Goal: Transaction & Acquisition: Purchase product/service

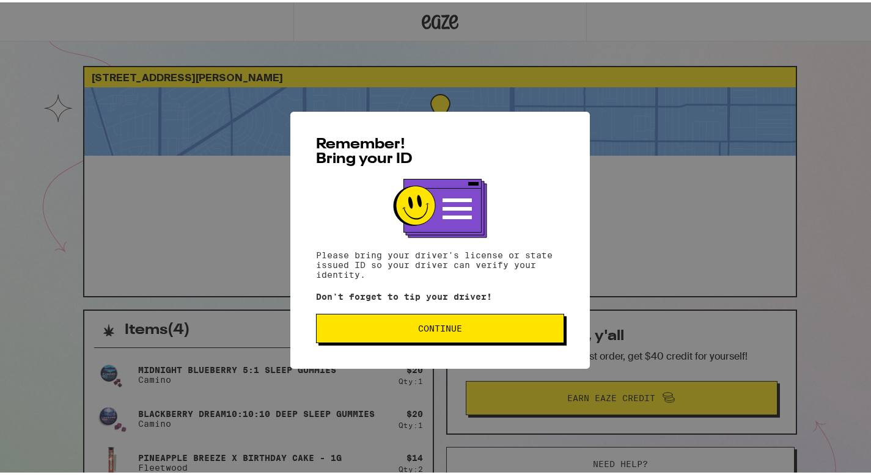
click at [464, 326] on span "Continue" at bounding box center [439, 326] width 227 height 9
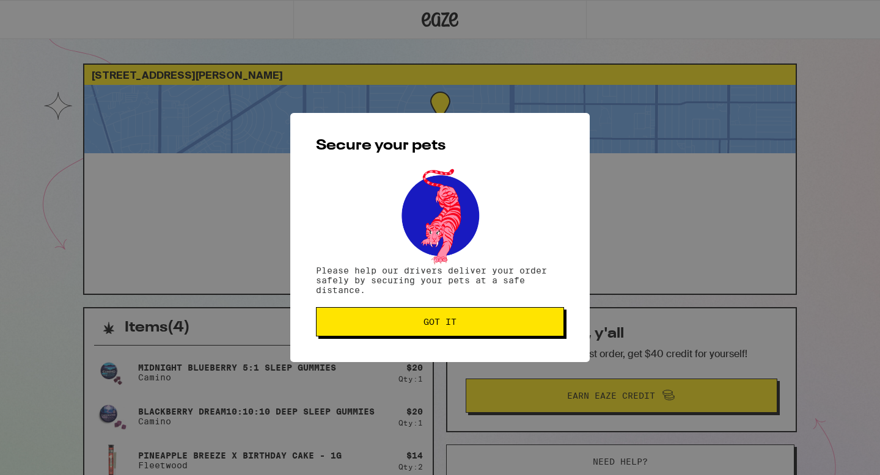
click at [464, 326] on span "Got it" at bounding box center [439, 322] width 227 height 9
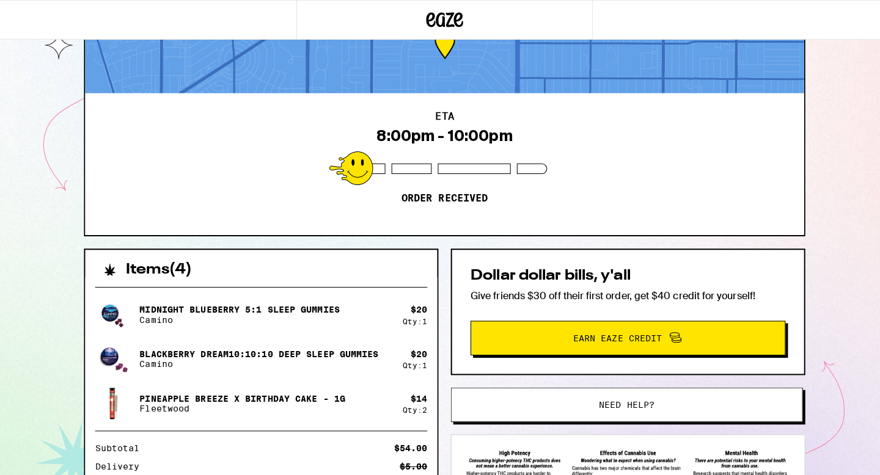
scroll to position [194, 0]
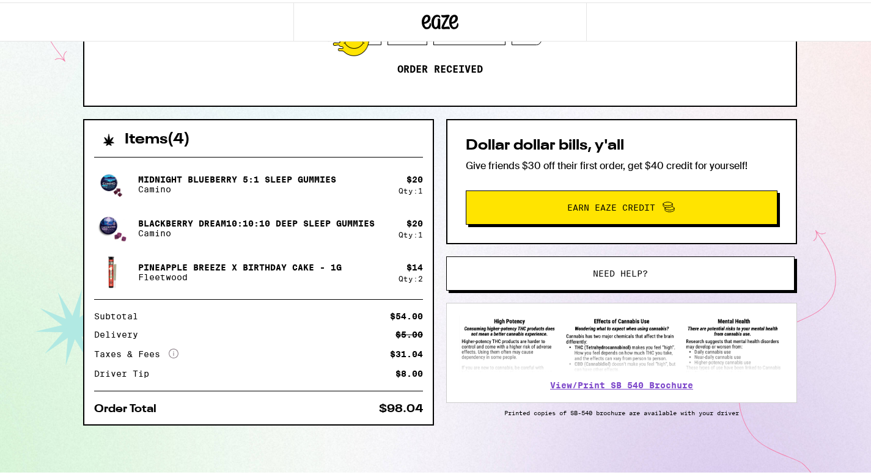
click at [580, 279] on button "Need help?" at bounding box center [620, 271] width 348 height 34
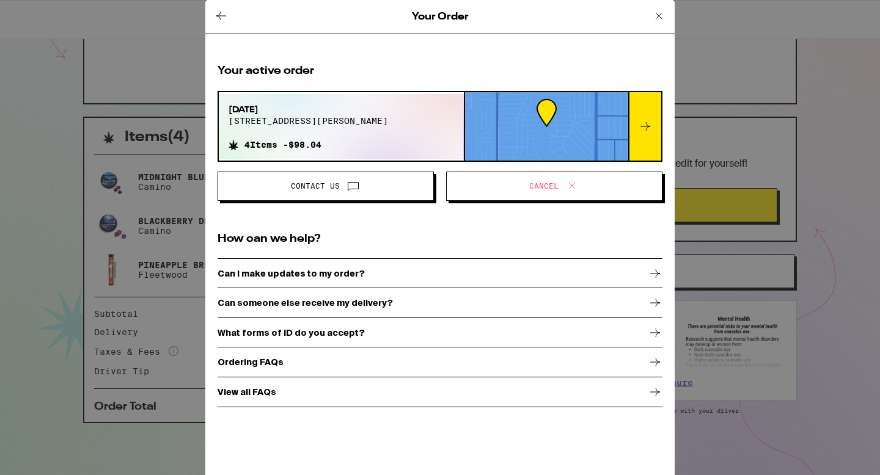
click at [361, 188] on span "Contact Us" at bounding box center [326, 186] width 196 height 16
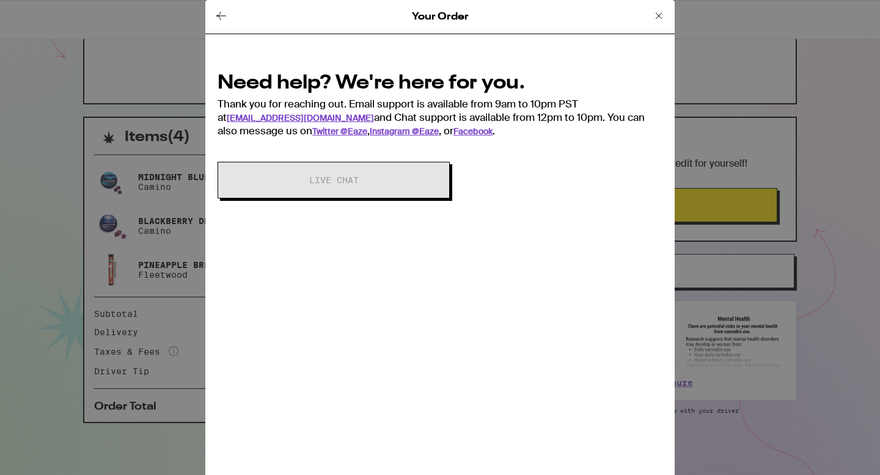
click at [222, 20] on icon at bounding box center [221, 16] width 15 height 15
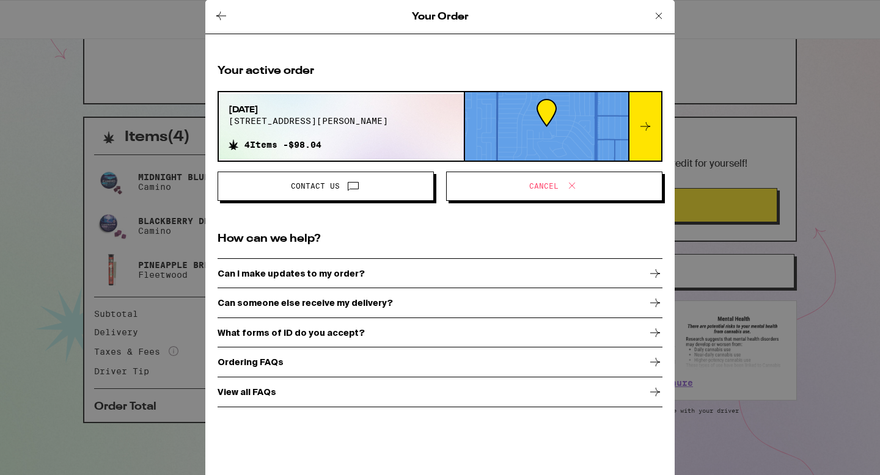
click at [221, 15] on icon at bounding box center [221, 16] width 10 height 9
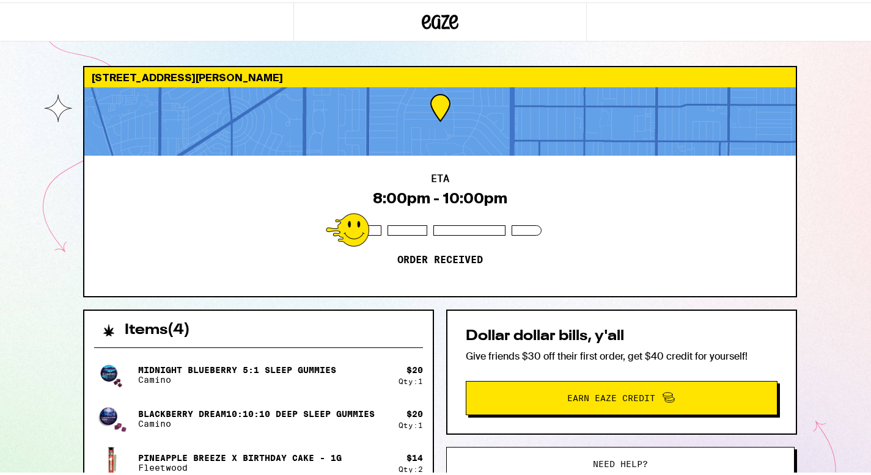
click at [417, 253] on p "Order received" at bounding box center [440, 258] width 86 height 12
click at [432, 16] on icon at bounding box center [440, 20] width 37 height 22
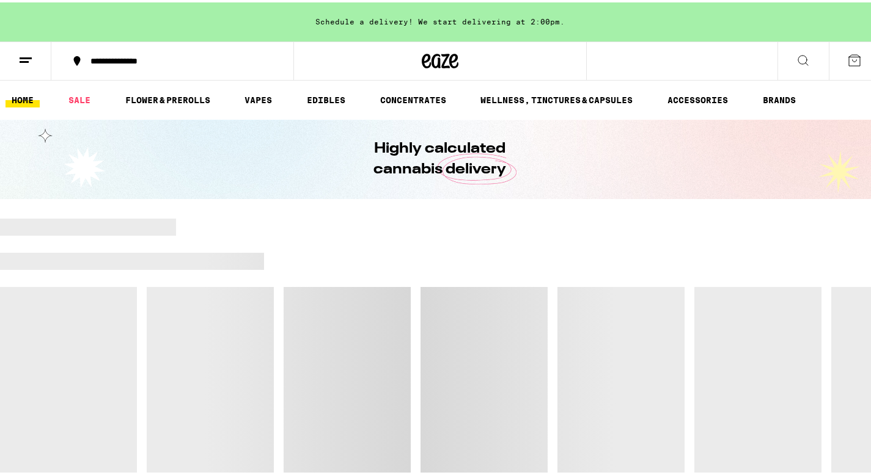
click at [847, 59] on icon at bounding box center [854, 58] width 15 height 15
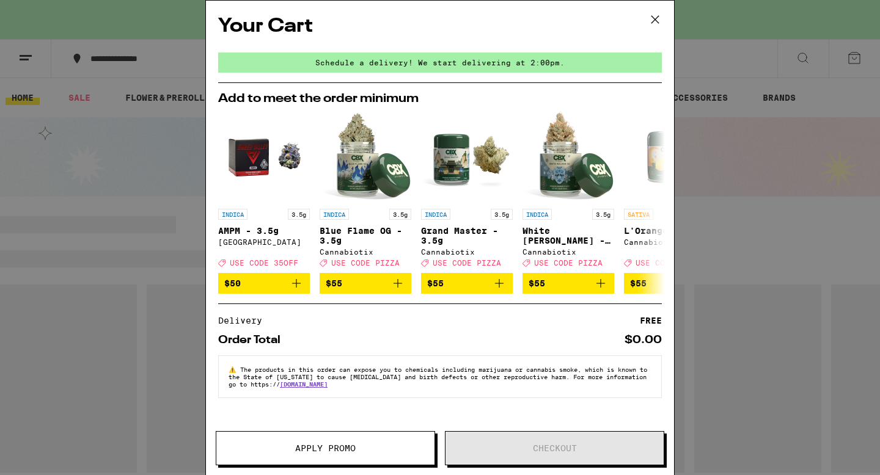
click at [652, 21] on icon at bounding box center [655, 19] width 18 height 18
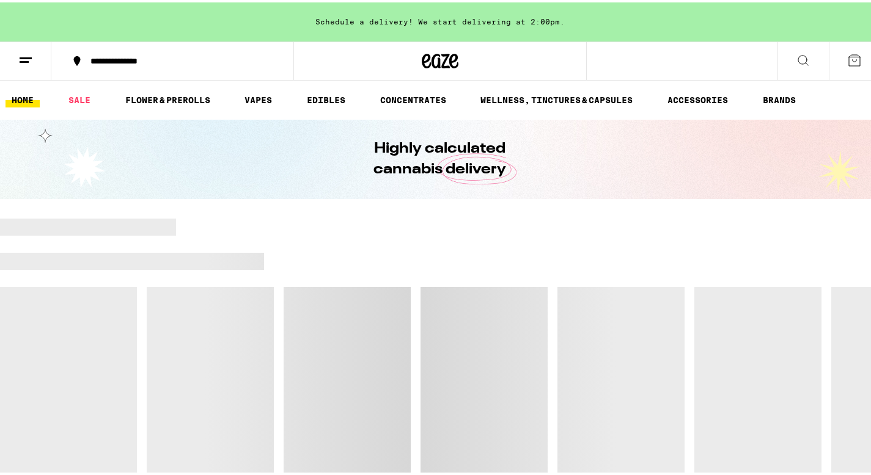
click at [27, 59] on line at bounding box center [24, 59] width 9 height 0
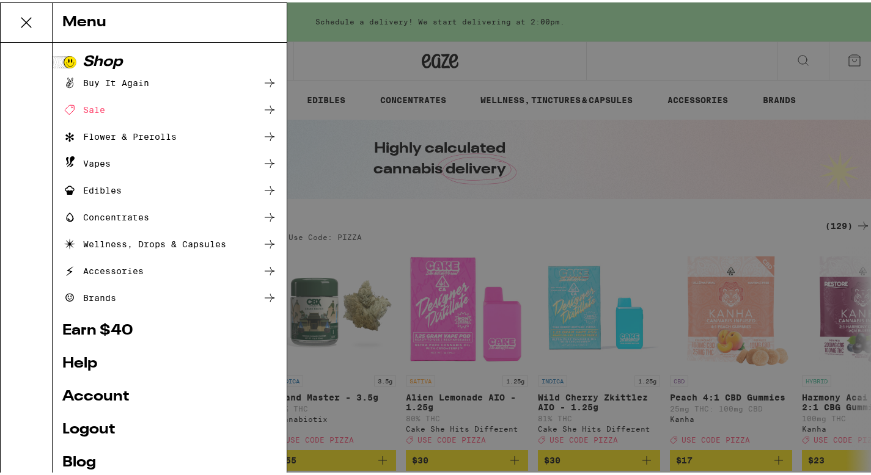
click at [514, 92] on div "Menu Shop Buy It Again Sale Flower & Prerolls Vapes Edibles Concentrates Wellne…" at bounding box center [440, 237] width 880 height 475
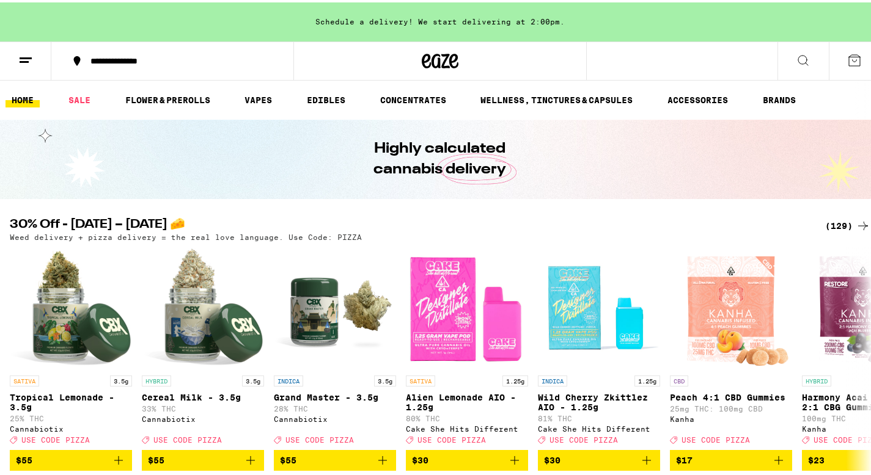
click at [848, 53] on icon at bounding box center [854, 58] width 15 height 15
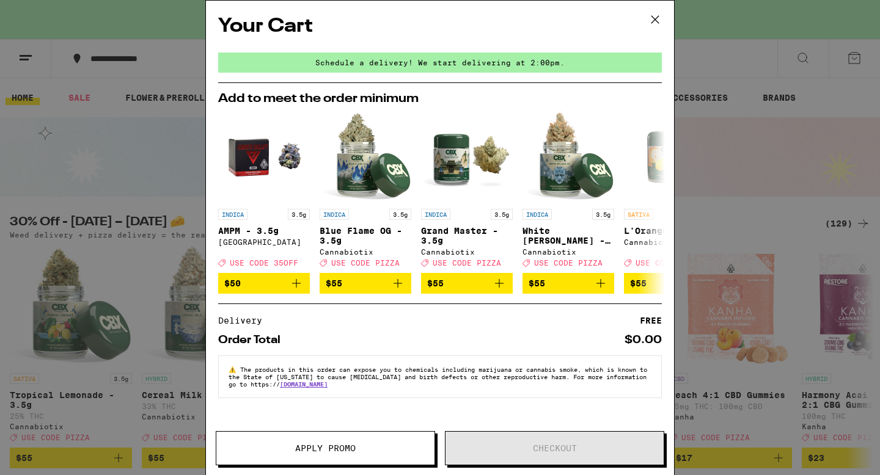
click at [649, 17] on icon at bounding box center [655, 19] width 18 height 18
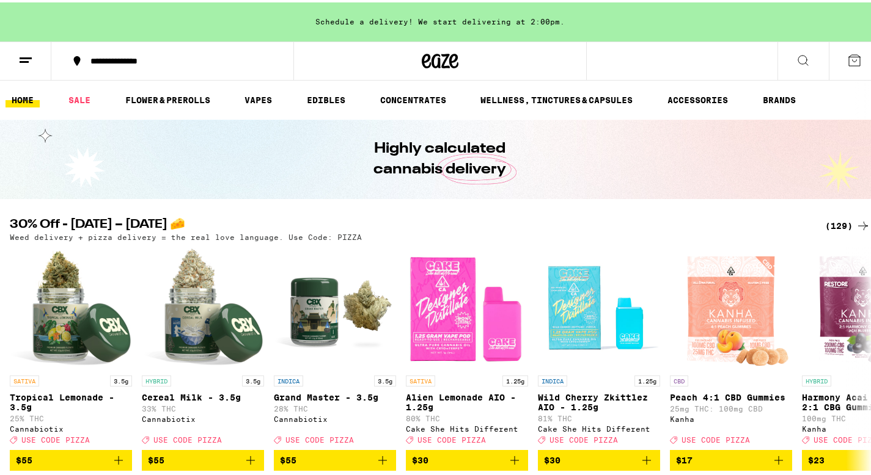
click at [430, 57] on icon at bounding box center [440, 59] width 37 height 22
click at [20, 62] on icon at bounding box center [25, 58] width 15 height 15
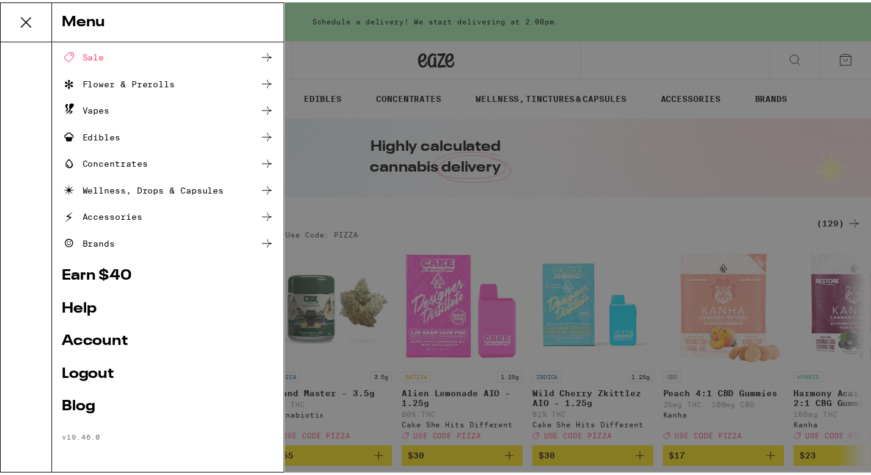
scroll to position [53, 0]
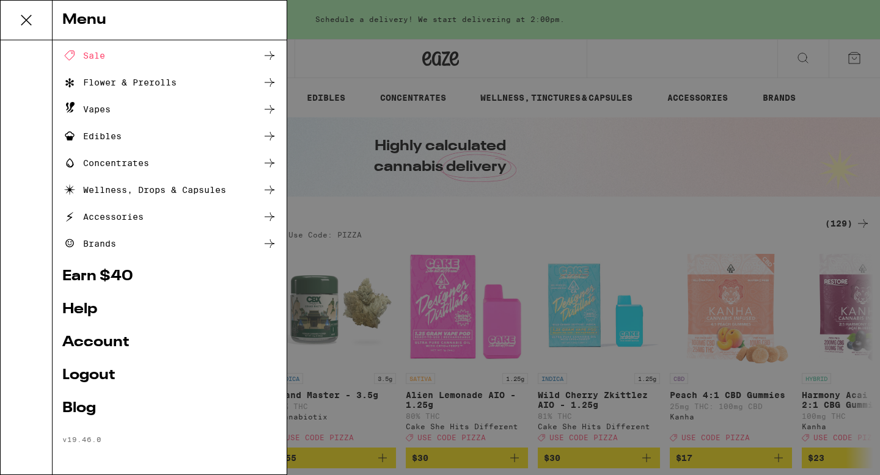
click at [124, 342] on link "Account" at bounding box center [169, 342] width 214 height 15
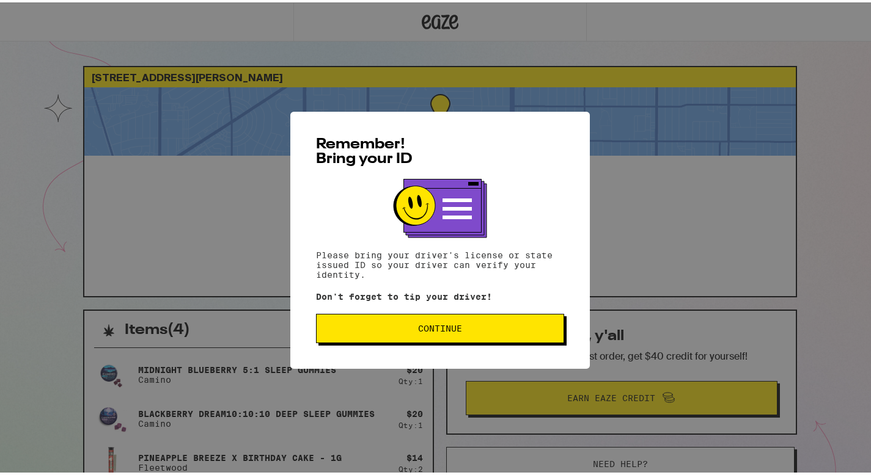
click at [384, 329] on span "Continue" at bounding box center [439, 326] width 227 height 9
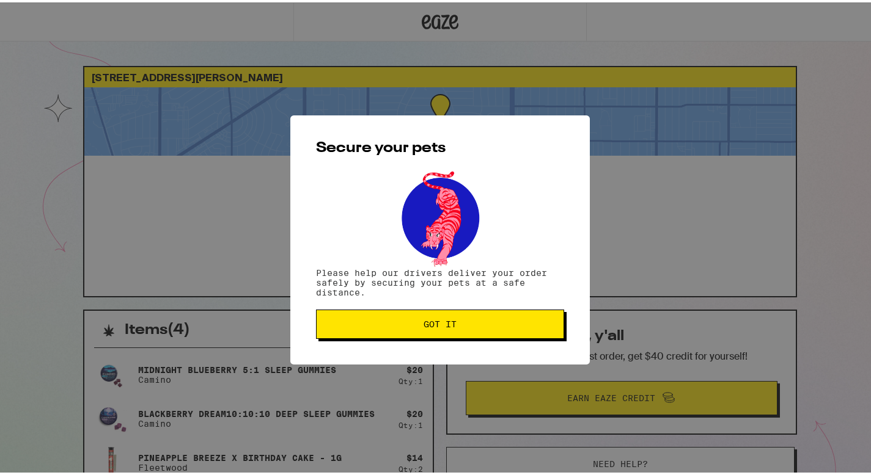
click at [384, 329] on button "Got it" at bounding box center [440, 321] width 248 height 29
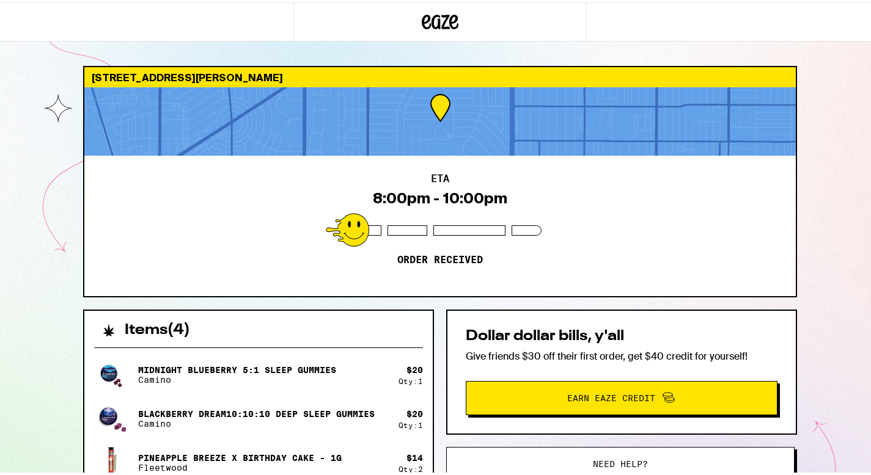
click at [424, 103] on div at bounding box center [439, 119] width 711 height 68
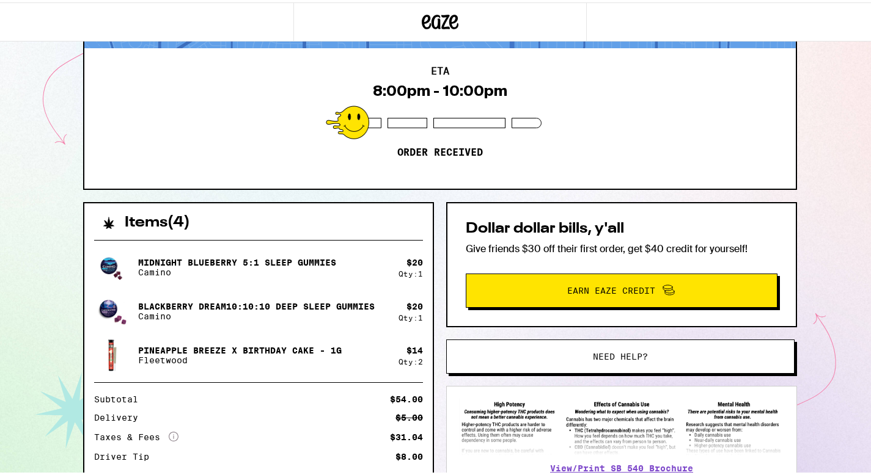
click at [599, 351] on span "Need help?" at bounding box center [620, 354] width 55 height 9
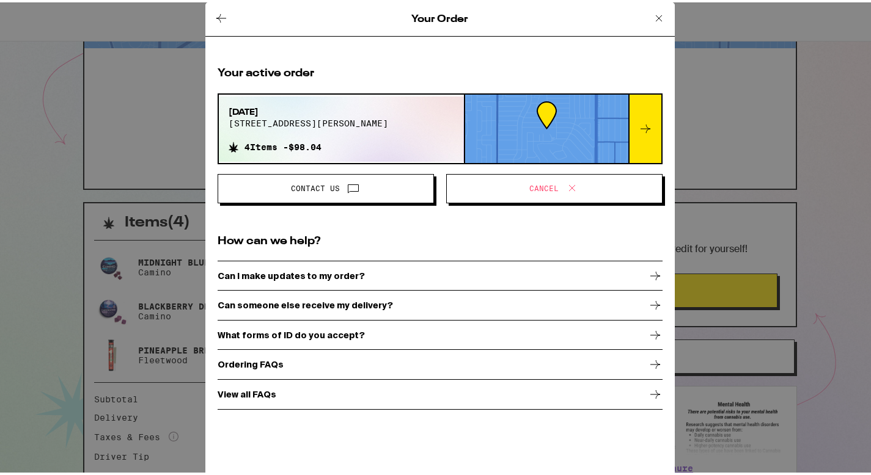
click at [394, 301] on div "Can someone else receive my delivery?" at bounding box center [440, 303] width 445 height 31
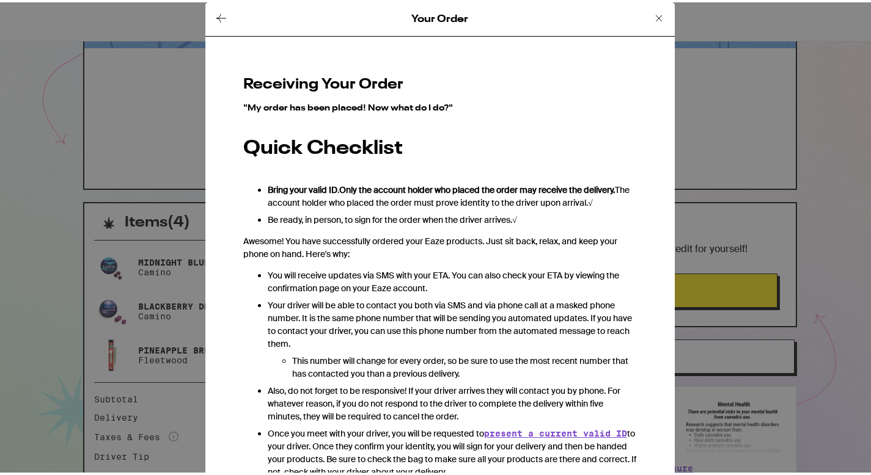
click at [92, 262] on div "Your Order Receiving Your Order "My order has been placed! Now what do I do?" Q…" at bounding box center [440, 237] width 880 height 475
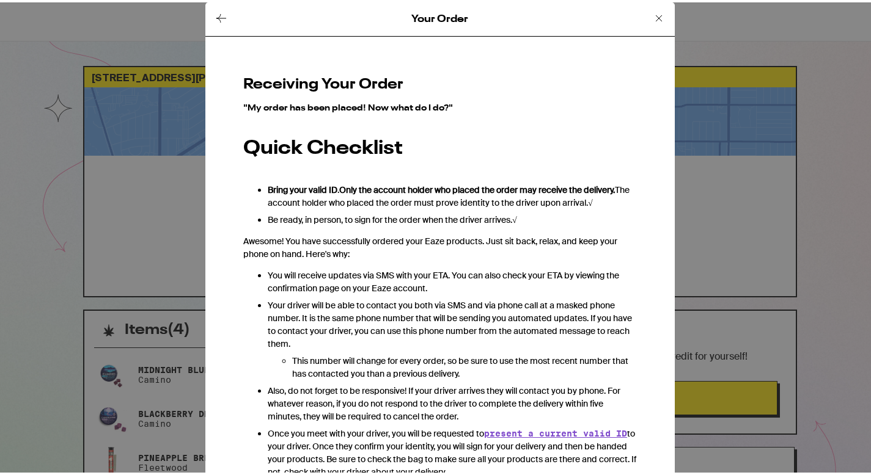
click at [222, 15] on icon at bounding box center [221, 16] width 15 height 15
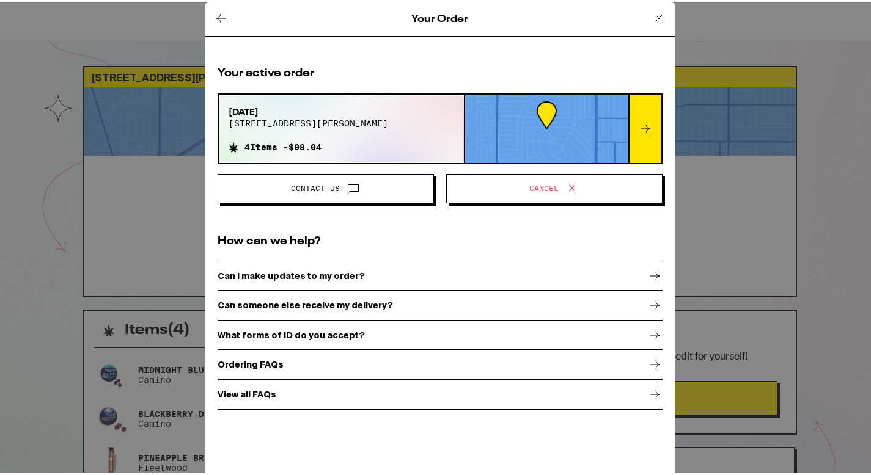
scroll to position [108, 0]
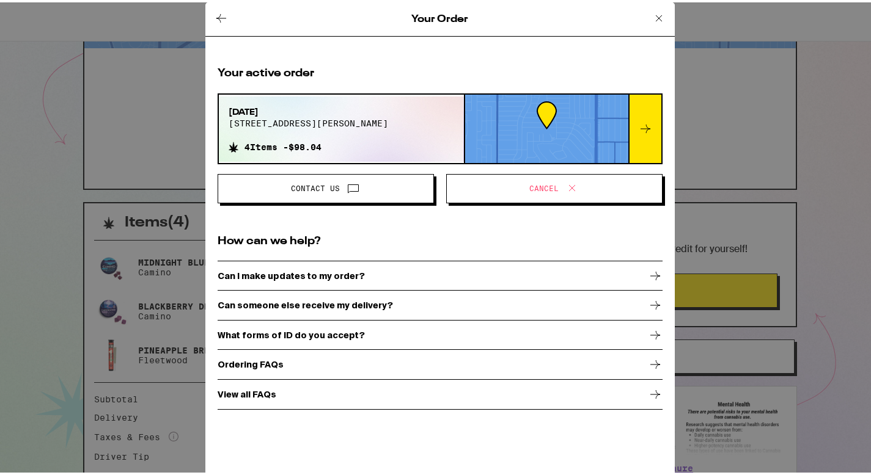
click at [332, 304] on p "Can someone else receive my delivery?" at bounding box center [305, 303] width 175 height 10
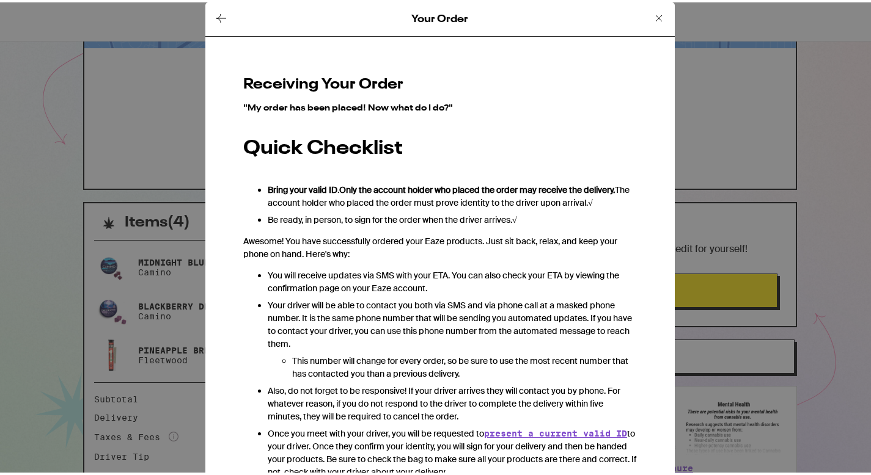
click at [214, 12] on icon at bounding box center [221, 16] width 15 height 15
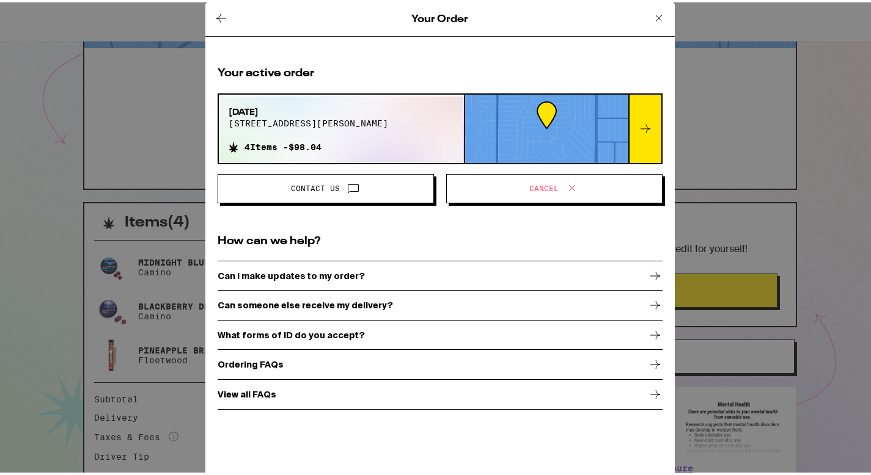
click at [335, 269] on p "Can I make updates to my order?" at bounding box center [291, 274] width 147 height 10
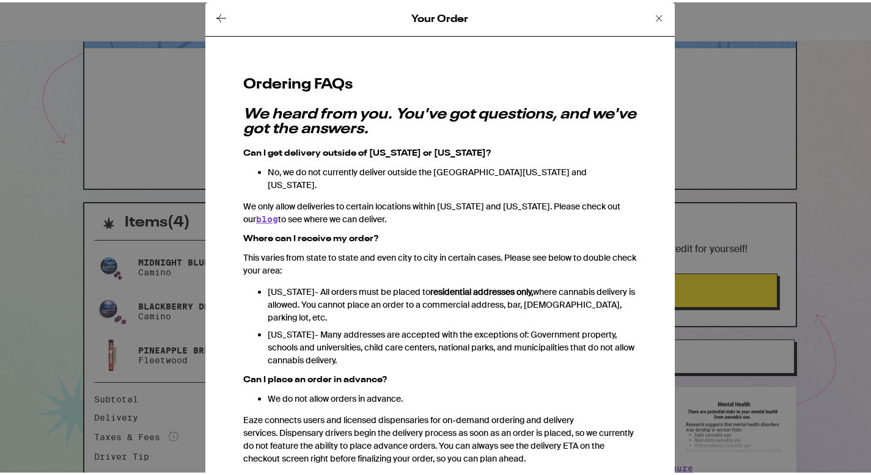
click at [213, 5] on div "Your Order" at bounding box center [439, 17] width 469 height 34
click at [214, 14] on icon at bounding box center [221, 16] width 15 height 15
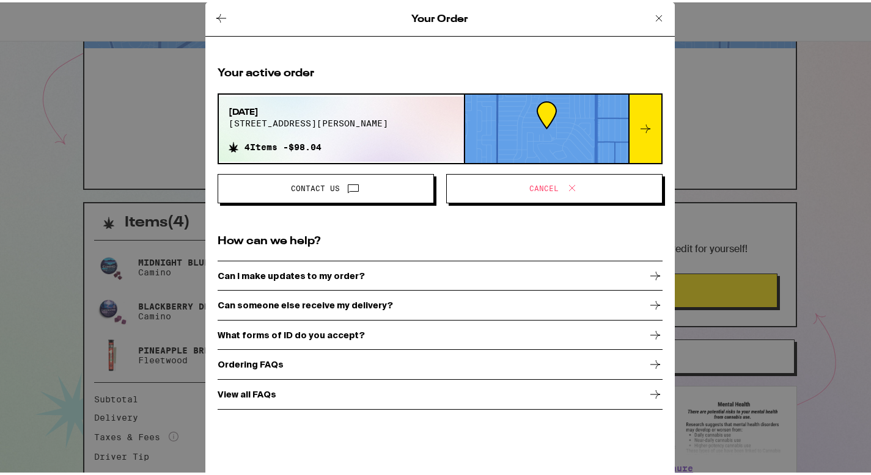
click at [511, 191] on span "Cancel" at bounding box center [554, 186] width 196 height 16
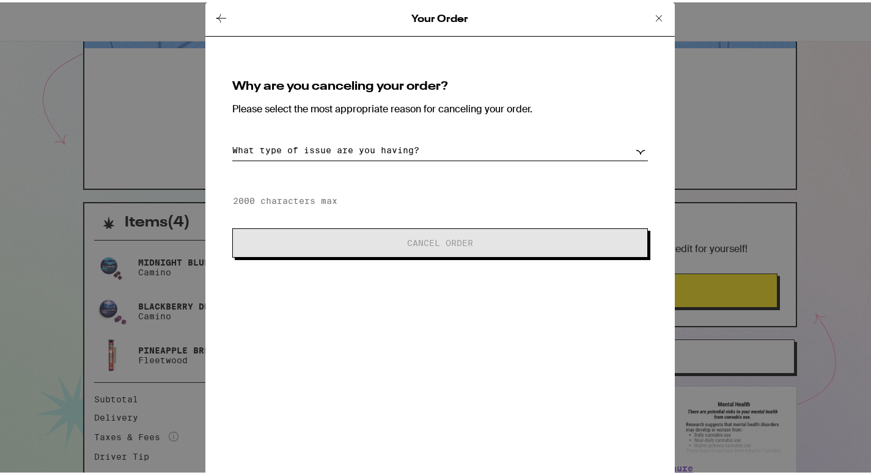
click at [428, 153] on select "What type of issue are you having? Order taking too long Order arriving too soo…" at bounding box center [440, 147] width 416 height 21
select select "unable-receive-order"
click at [232, 137] on select "What type of issue are you having? Order taking too long Order arriving too soo…" at bounding box center [440, 147] width 416 height 21
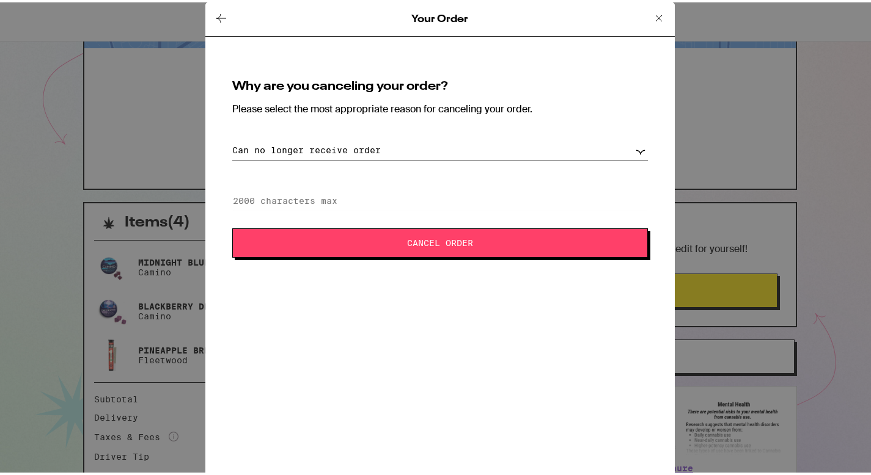
click at [393, 240] on span "Cancel Order" at bounding box center [440, 240] width 317 height 9
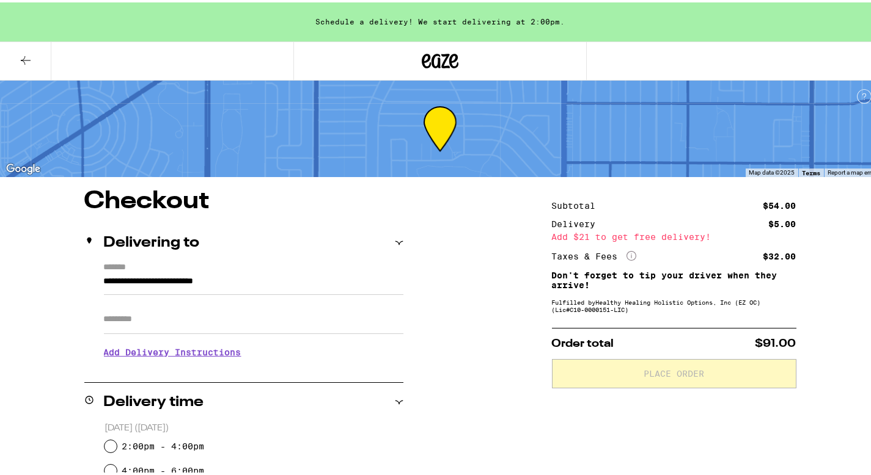
click at [29, 58] on icon at bounding box center [25, 58] width 15 height 15
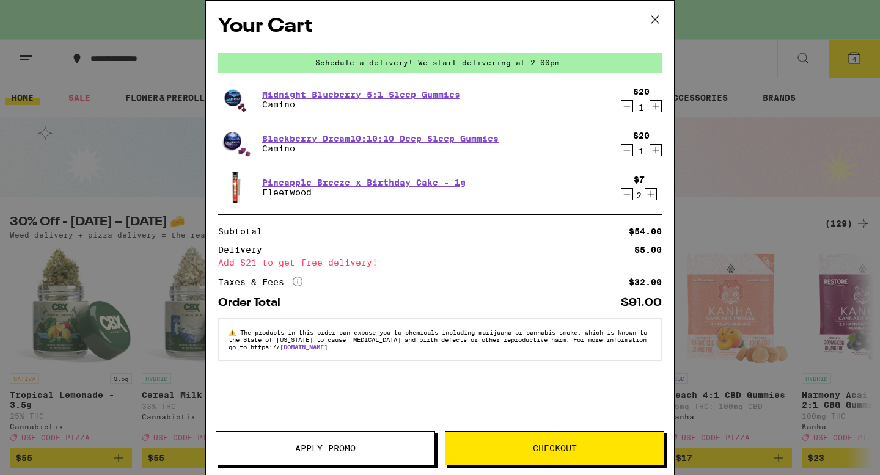
click at [653, 12] on icon at bounding box center [655, 19] width 18 height 18
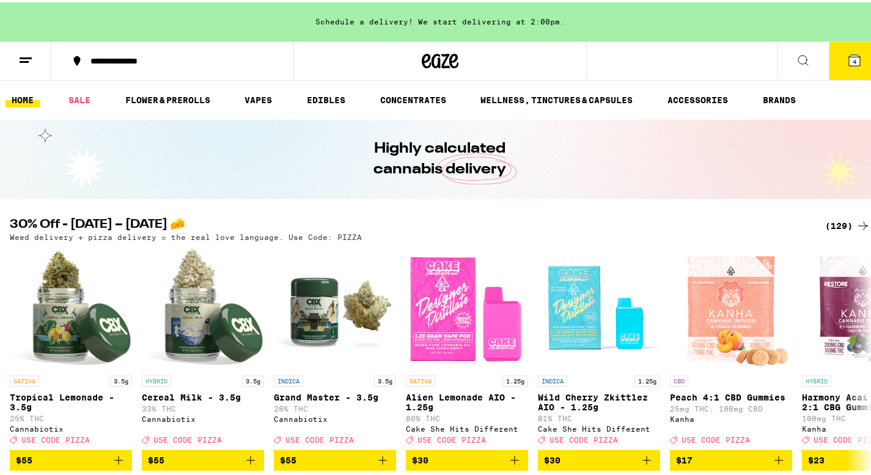
click at [849, 63] on icon at bounding box center [854, 58] width 11 height 11
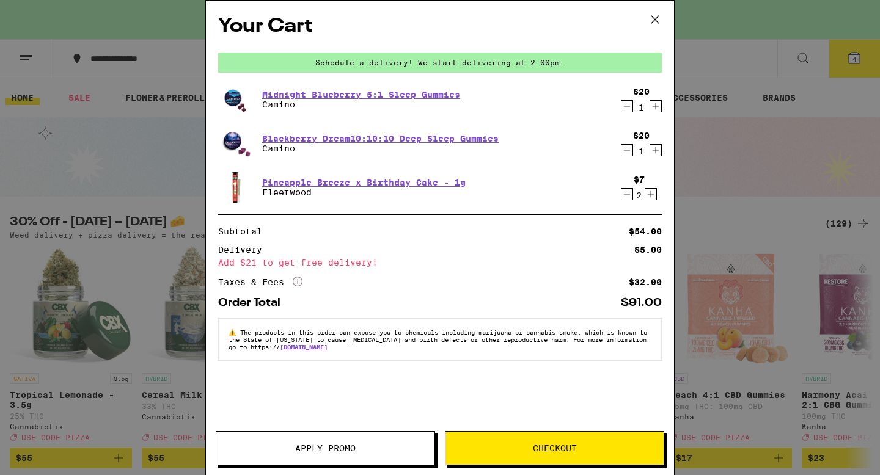
click at [654, 18] on icon at bounding box center [654, 19] width 7 height 7
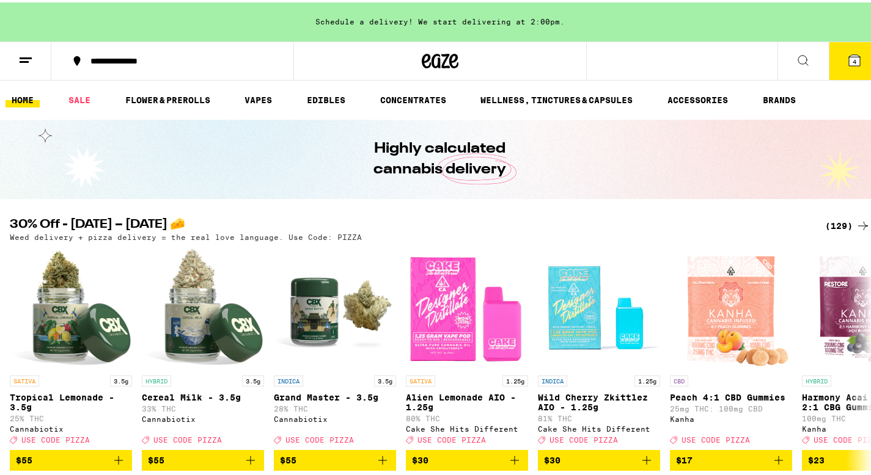
click at [855, 55] on button "4" at bounding box center [854, 59] width 51 height 38
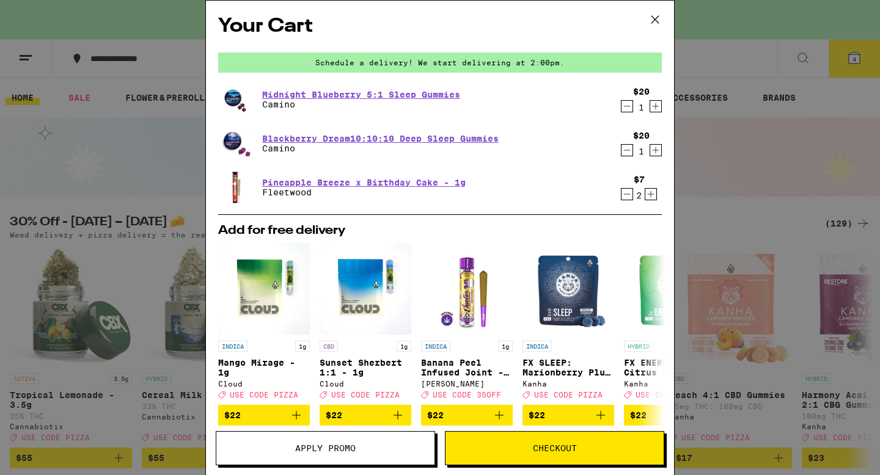
click at [656, 25] on icon at bounding box center [655, 19] width 18 height 18
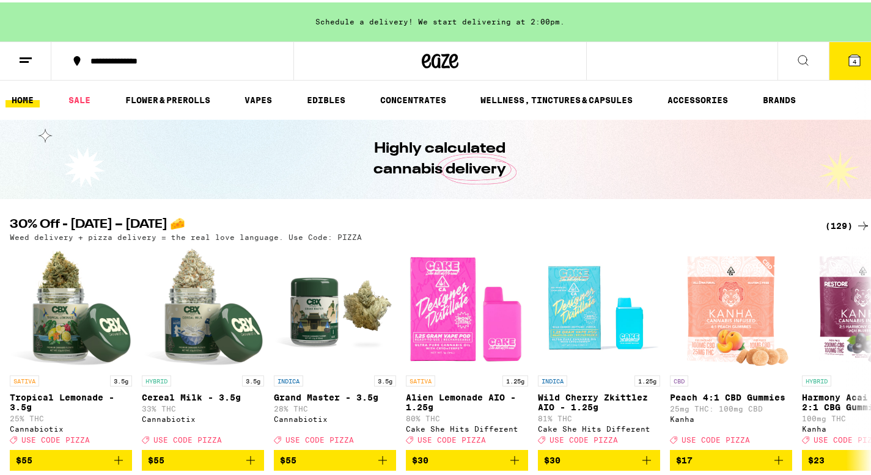
click at [852, 60] on span "4" at bounding box center [854, 59] width 4 height 7
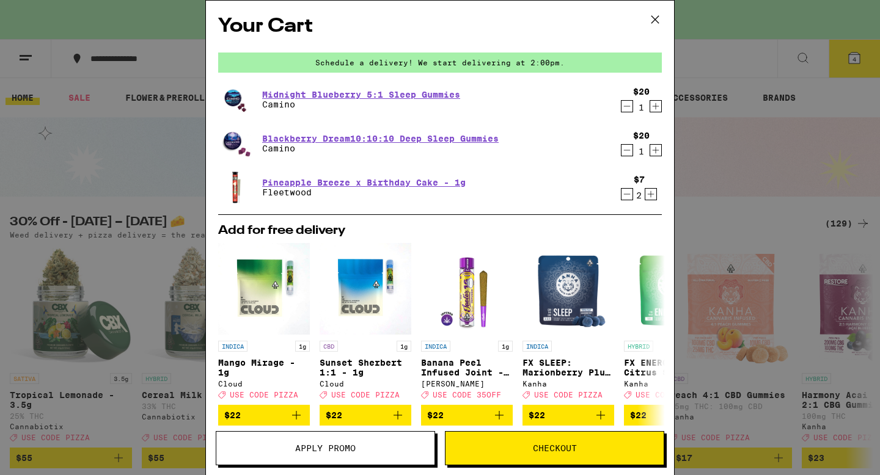
click at [657, 19] on icon at bounding box center [655, 19] width 18 height 18
